Goal: Task Accomplishment & Management: Manage account settings

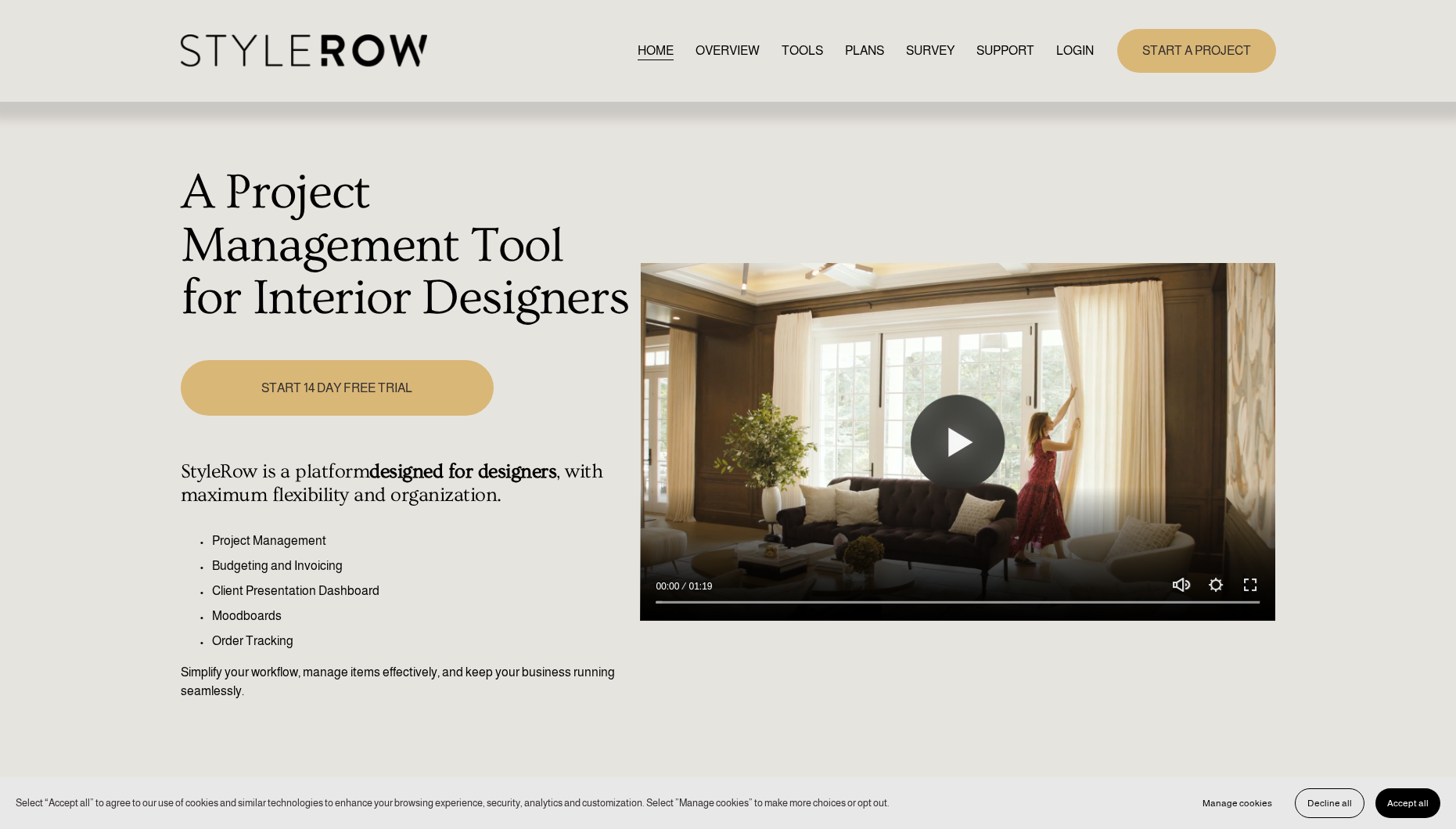
click at [1070, 51] on link "LOGIN" at bounding box center [1075, 50] width 38 height 21
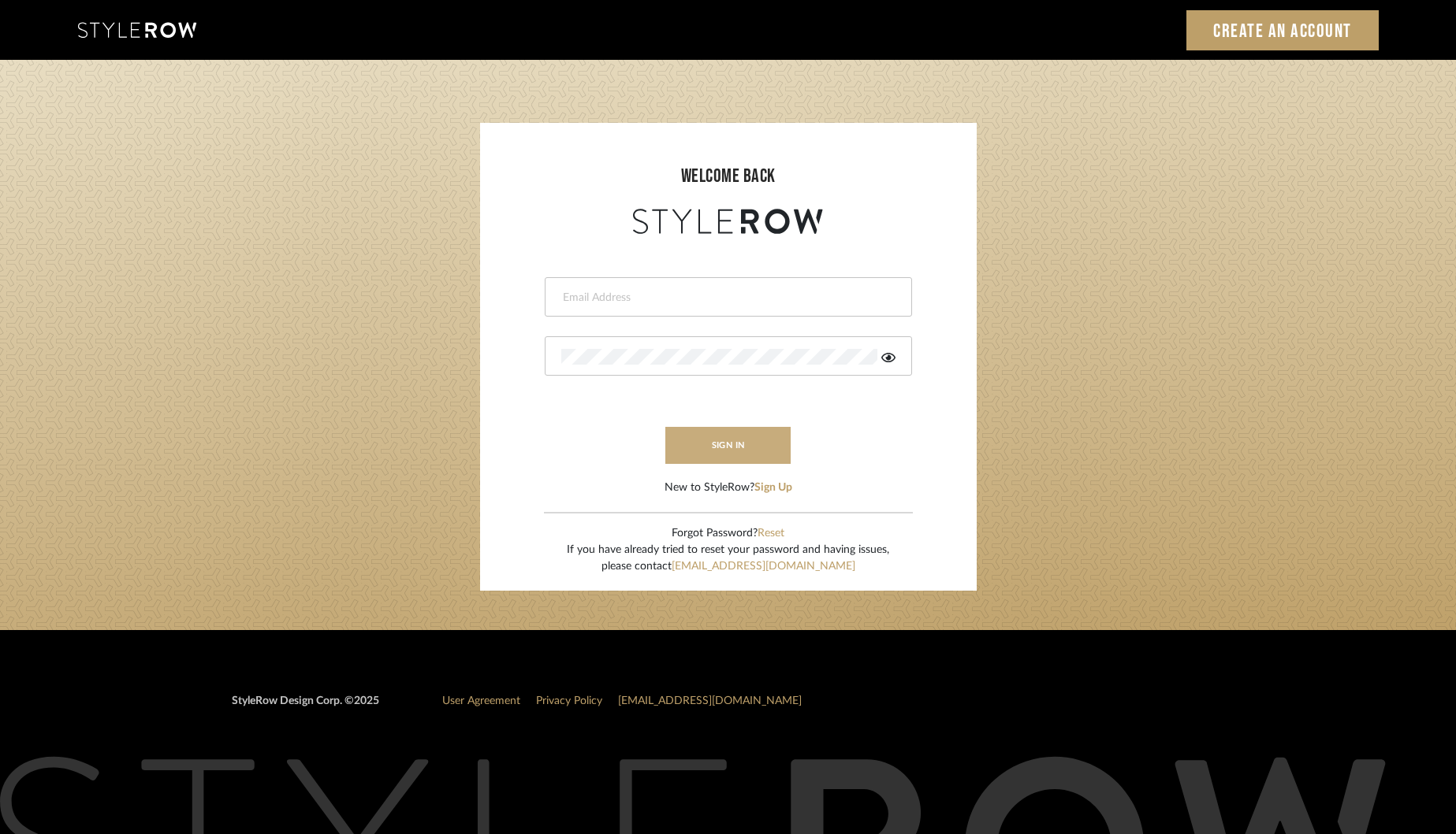
type input "[EMAIL_ADDRESS][DOMAIN_NAME]"
click at [734, 444] on button "sign in" at bounding box center [728, 445] width 126 height 37
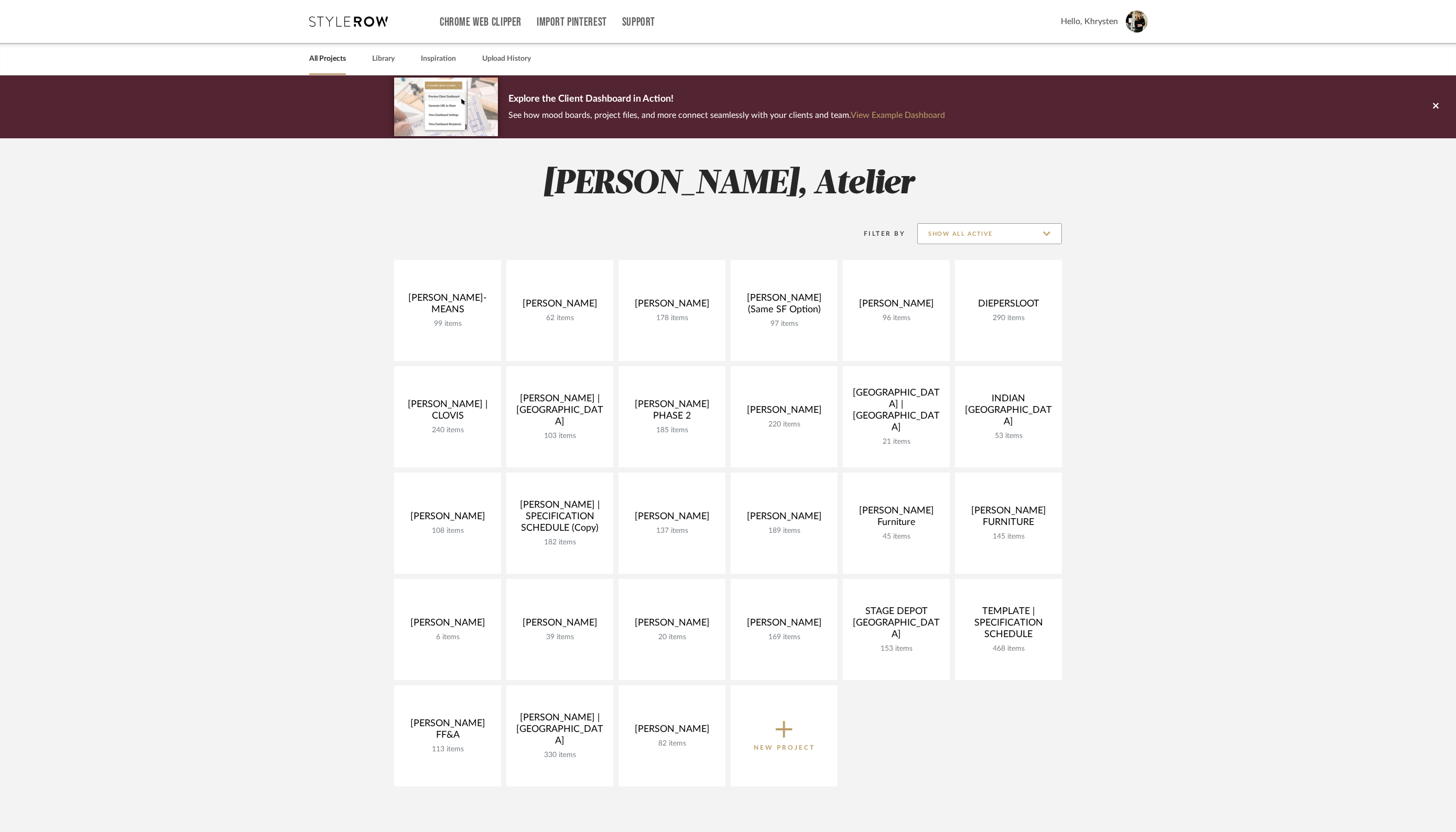
click at [1000, 231] on input "Show All Active" at bounding box center [989, 234] width 145 height 21
click at [960, 310] on span "Archived" at bounding box center [991, 310] width 124 height 9
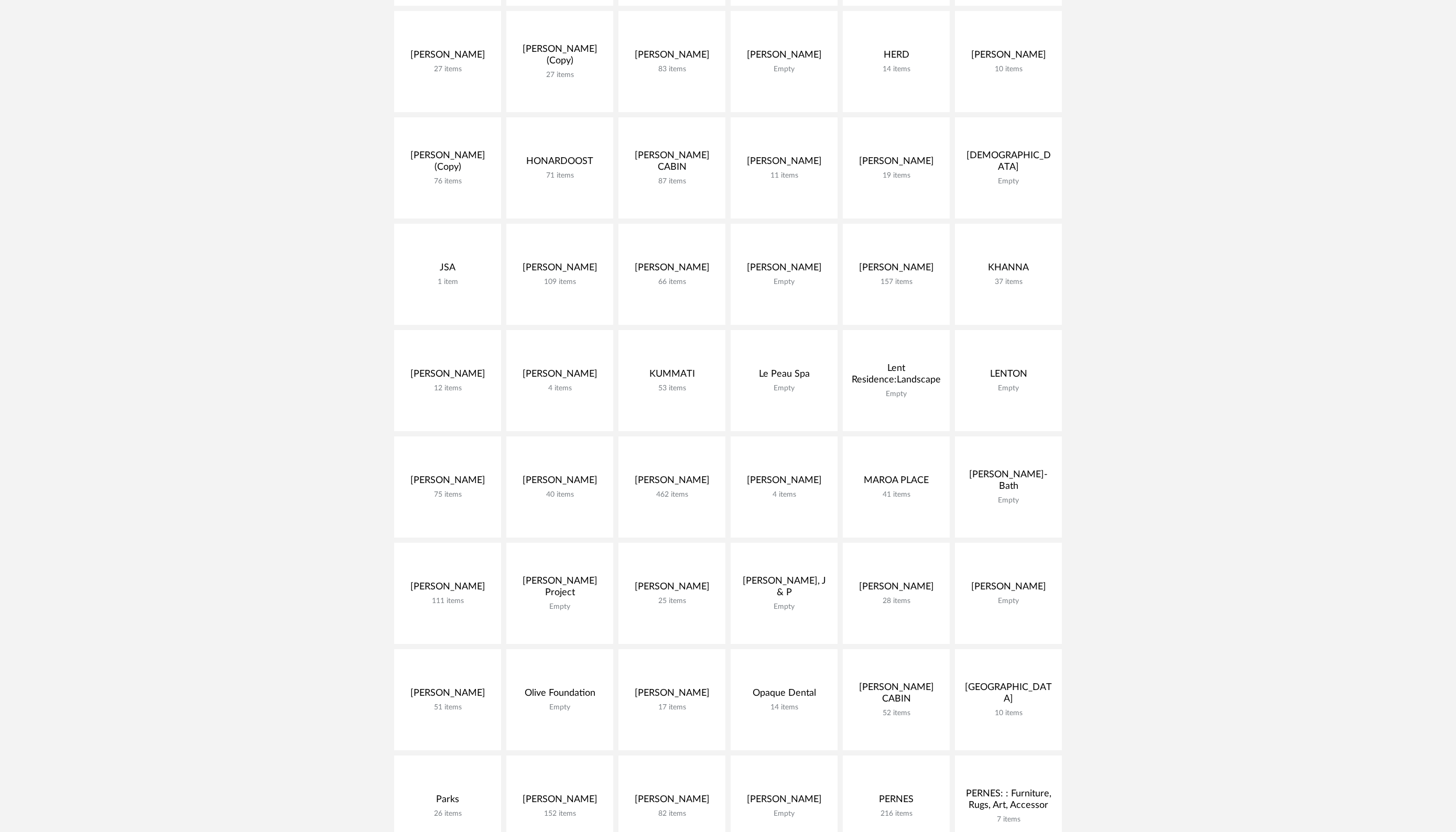
scroll to position [1314, 0]
click at [667, 488] on link "Unarchive" at bounding box center [672, 493] width 90 height 21
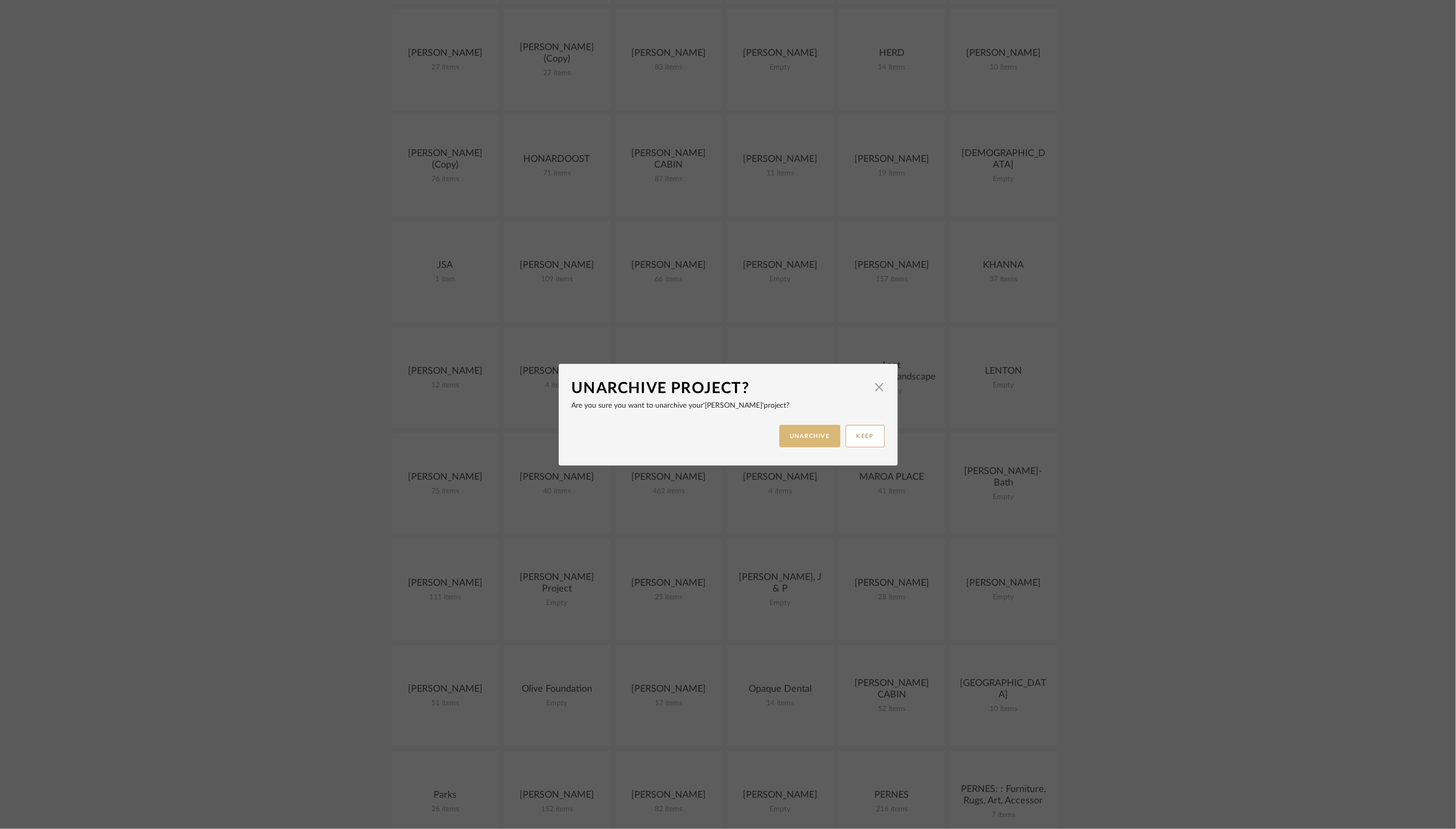
click at [801, 436] on button "UNARCHIVE" at bounding box center [810, 436] width 61 height 22
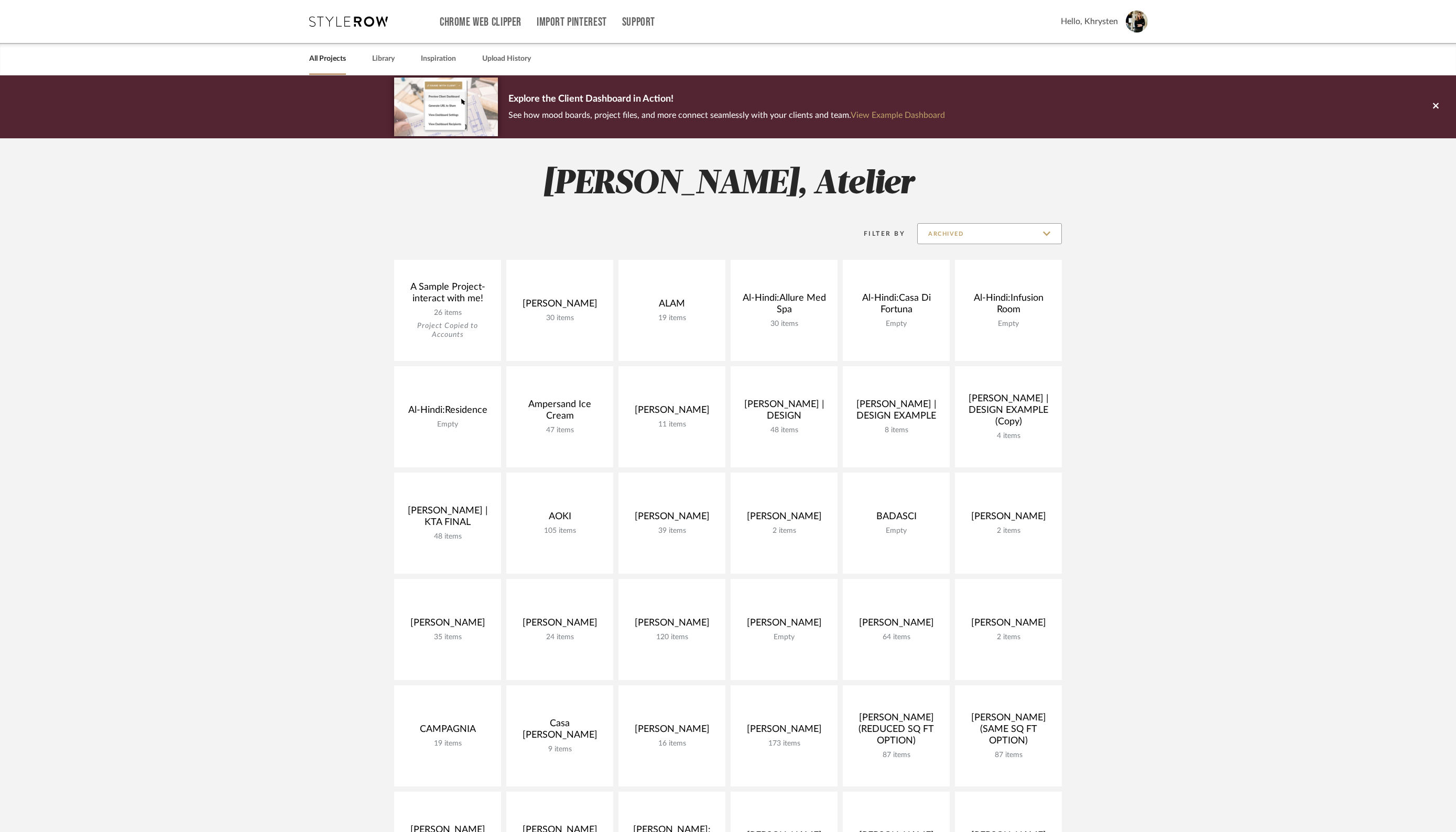
click at [1021, 234] on input "Archived" at bounding box center [989, 234] width 145 height 21
click at [999, 254] on span "Show All Active" at bounding box center [989, 260] width 143 height 25
type input "Show All Active"
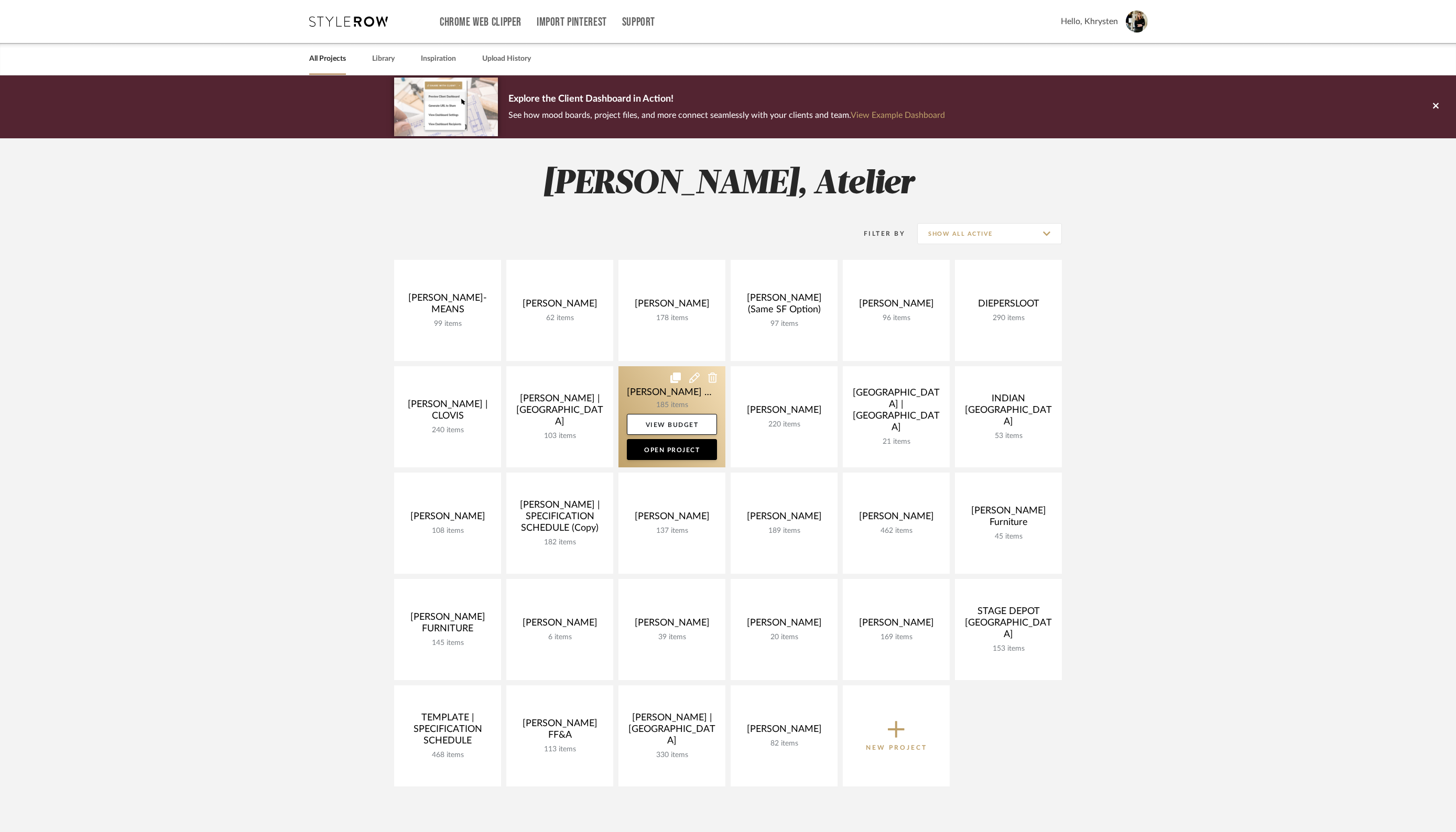
click at [659, 388] on link at bounding box center [672, 417] width 107 height 101
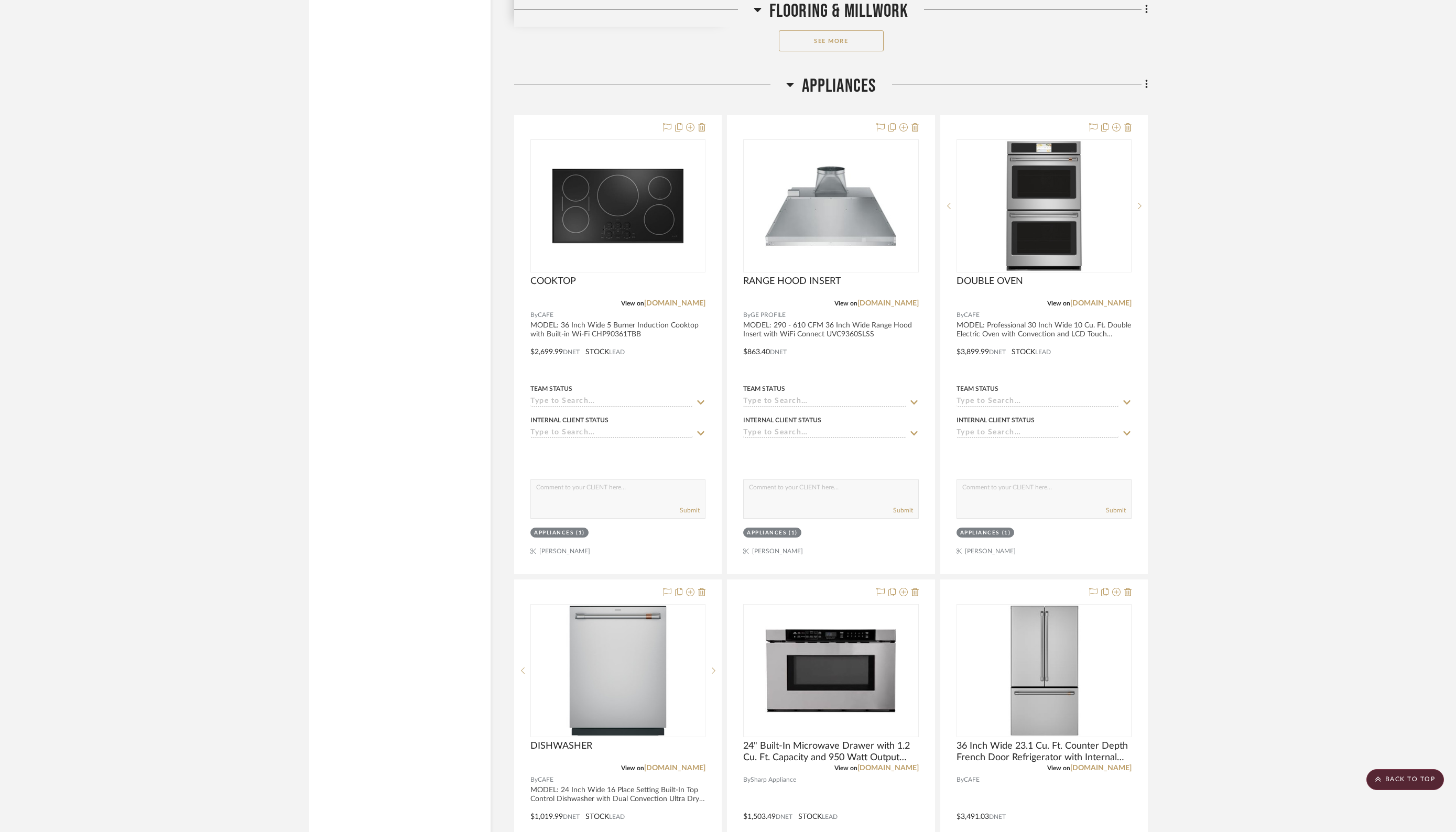
scroll to position [4623, 0]
click at [690, 123] on icon at bounding box center [690, 127] width 9 height 9
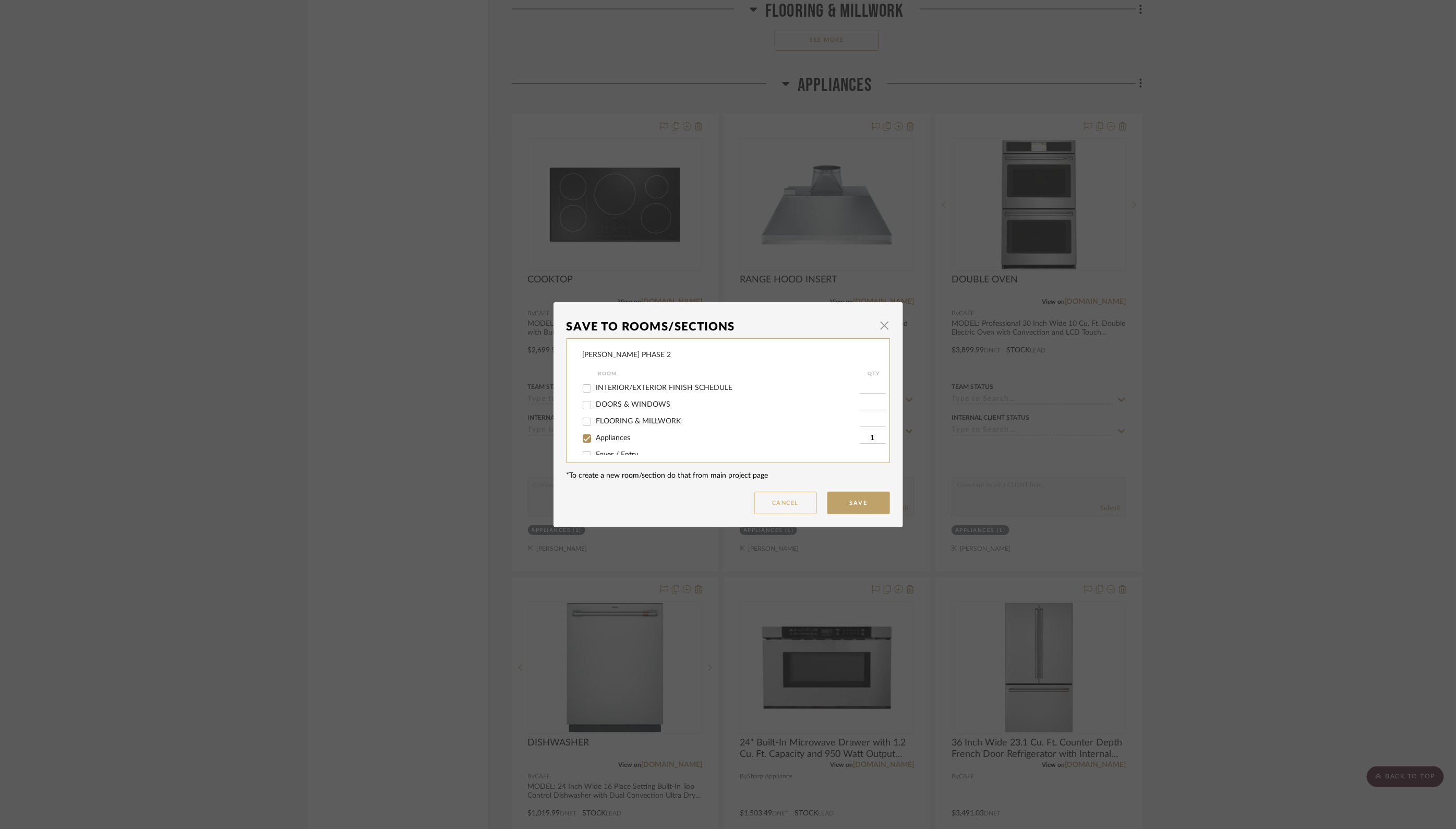
click at [781, 495] on button "Cancel" at bounding box center [786, 503] width 62 height 22
